Goal: Task Accomplishment & Management: Use online tool/utility

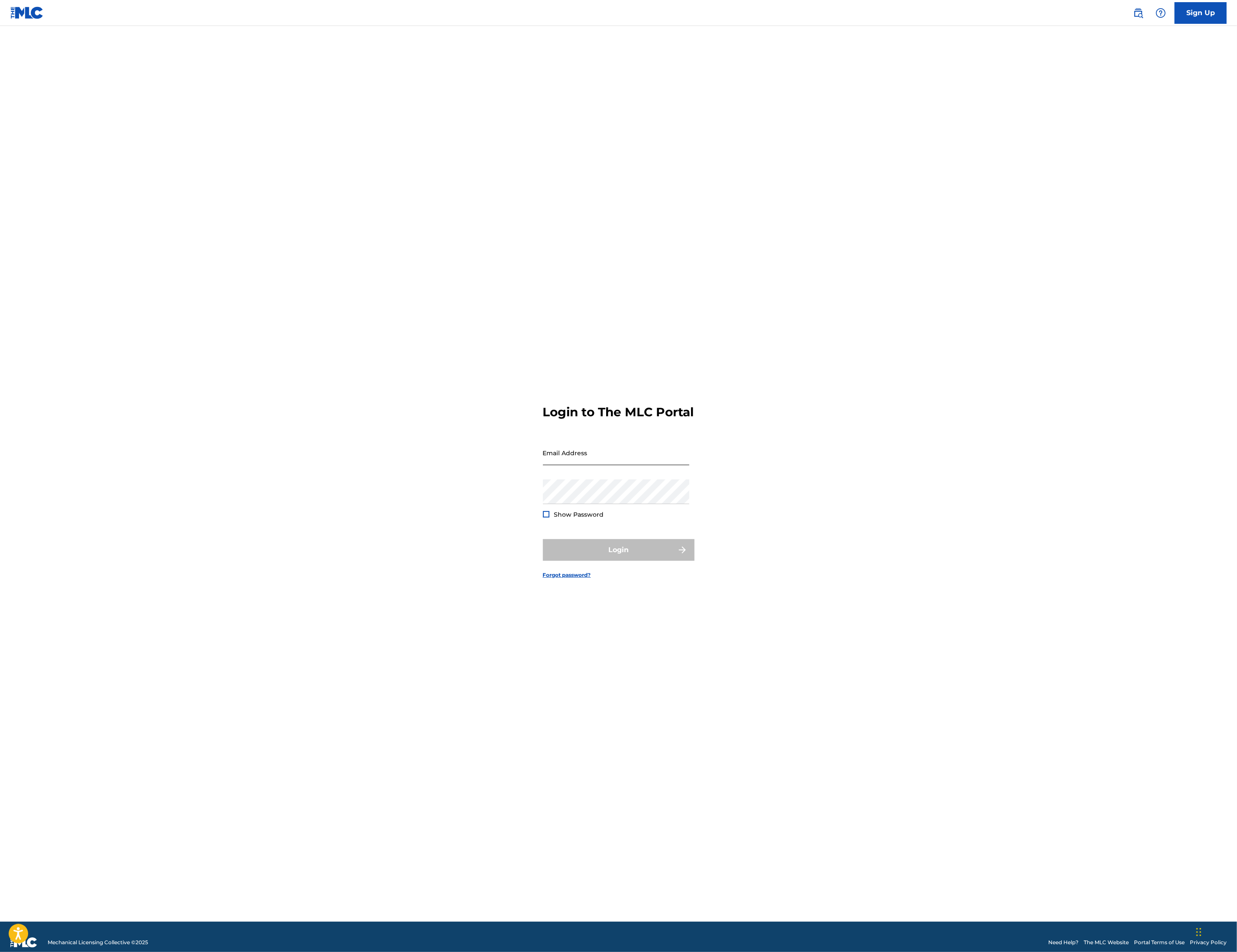
click at [611, 454] on input "Email Address" at bounding box center [615, 452] width 146 height 24
click at [414, 602] on div "Login to The MLC Portal Email Address Password Show Password Login Forgot passw…" at bounding box center [618, 484] width 606 height 874
click at [584, 457] on input "Email Address" at bounding box center [615, 452] width 146 height 24
type input "[EMAIL_ADDRESS][DOMAIN_NAME]"
click at [582, 549] on button "Login" at bounding box center [618, 549] width 152 height 22
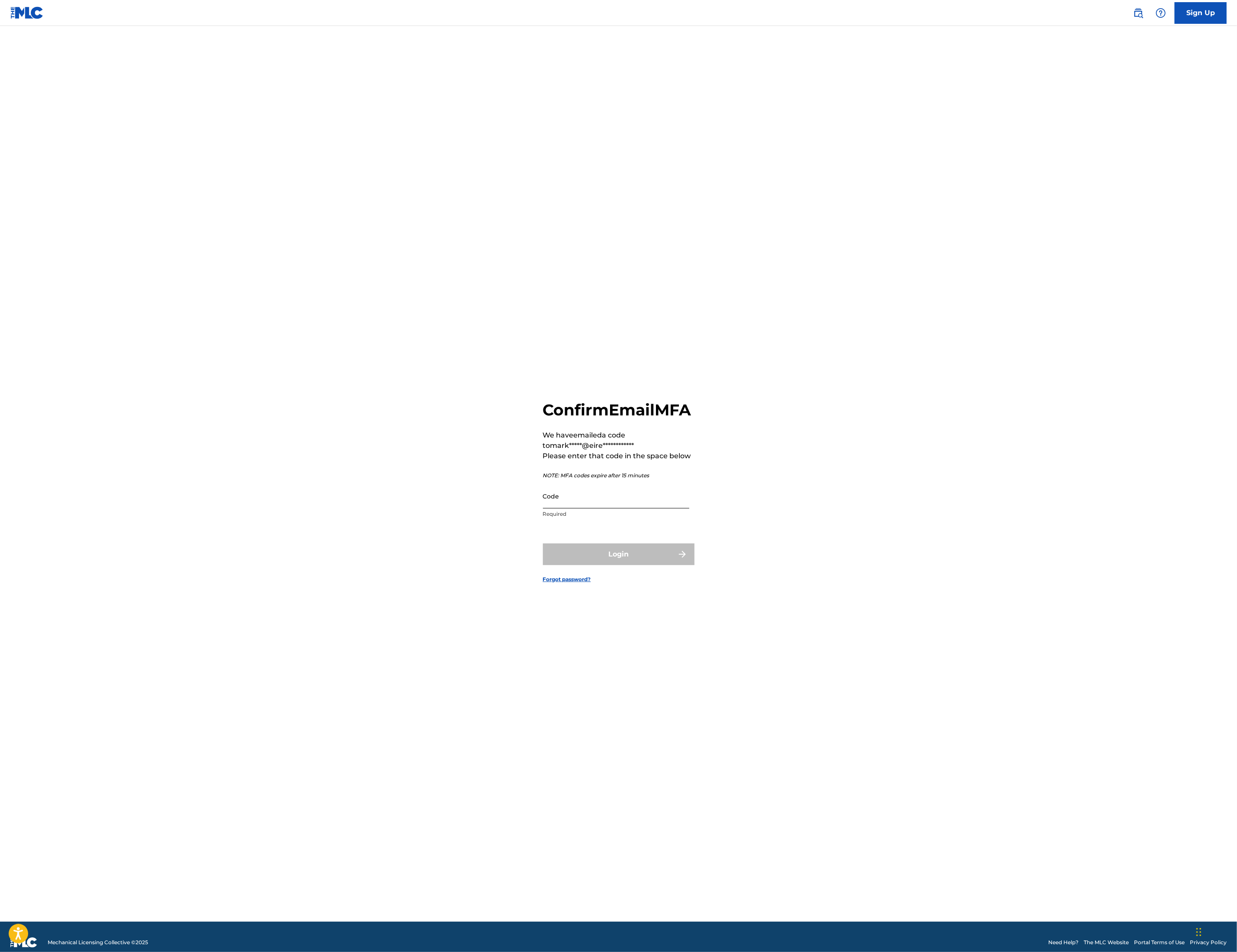
click at [608, 499] on input "Code" at bounding box center [615, 496] width 146 height 24
type input "215220"
click at [626, 565] on button "Login" at bounding box center [618, 554] width 152 height 22
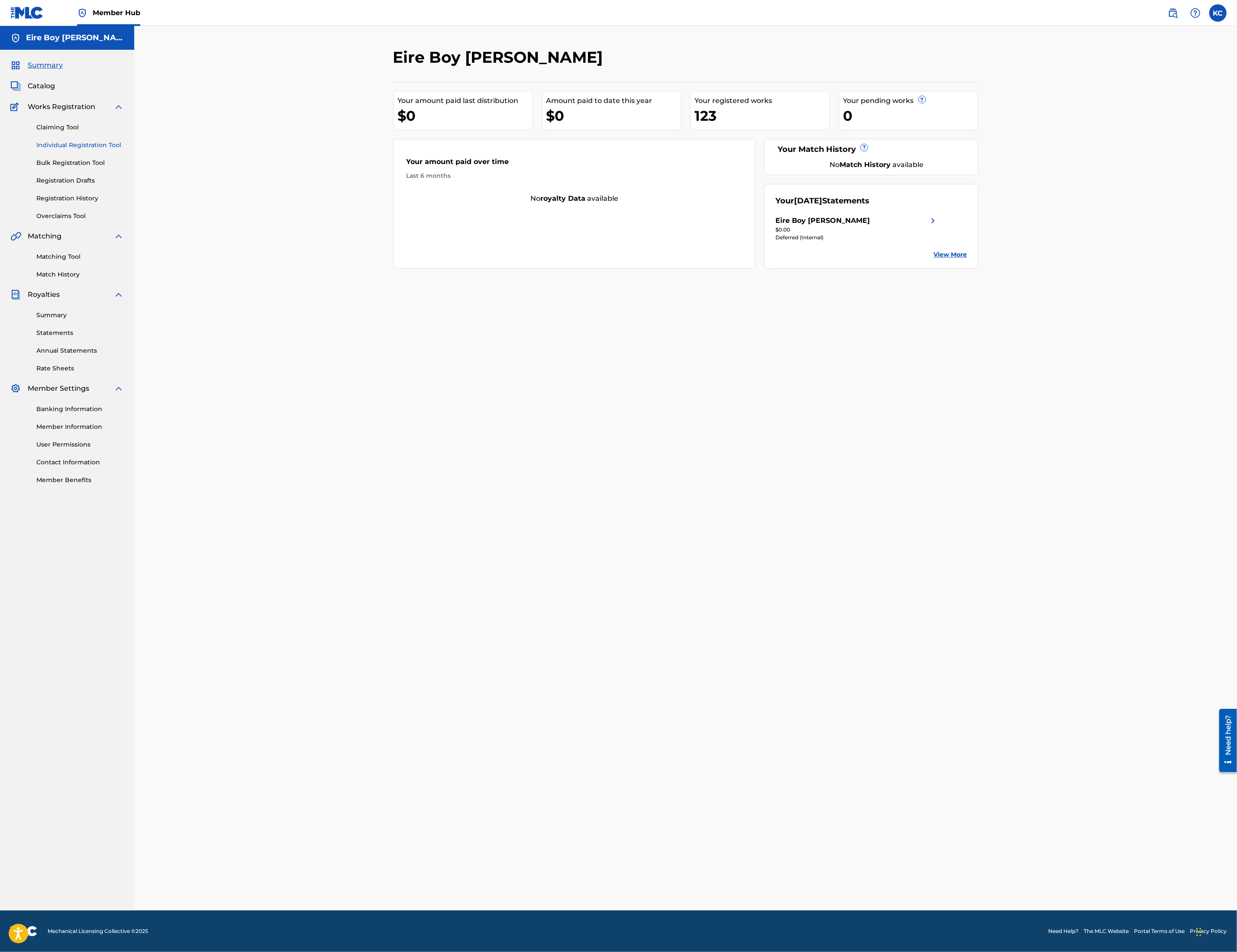
click at [92, 143] on link "Individual Registration Tool" at bounding box center [80, 145] width 87 height 9
